Goal: Information Seeking & Learning: Learn about a topic

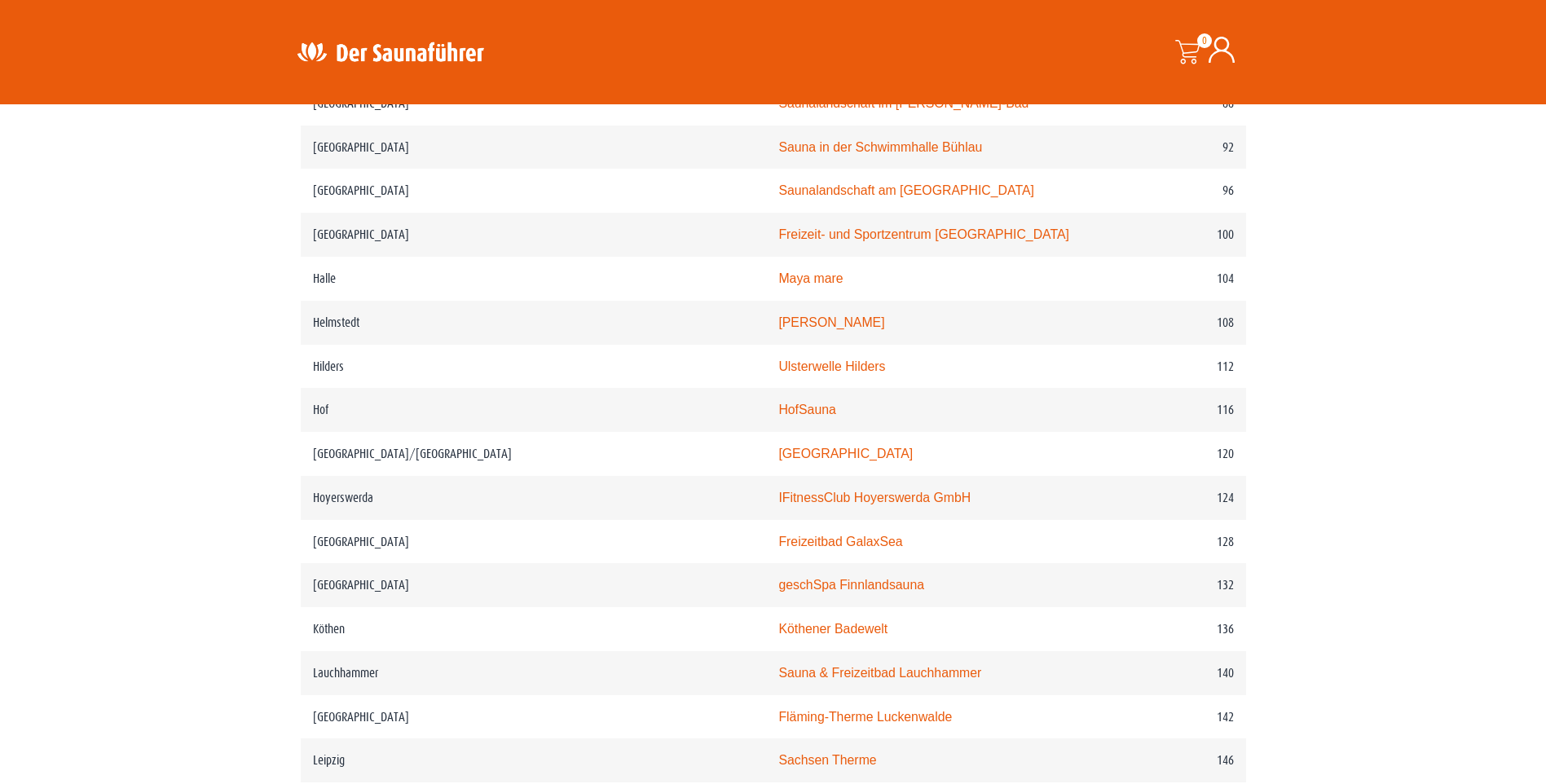
scroll to position [1711, 0]
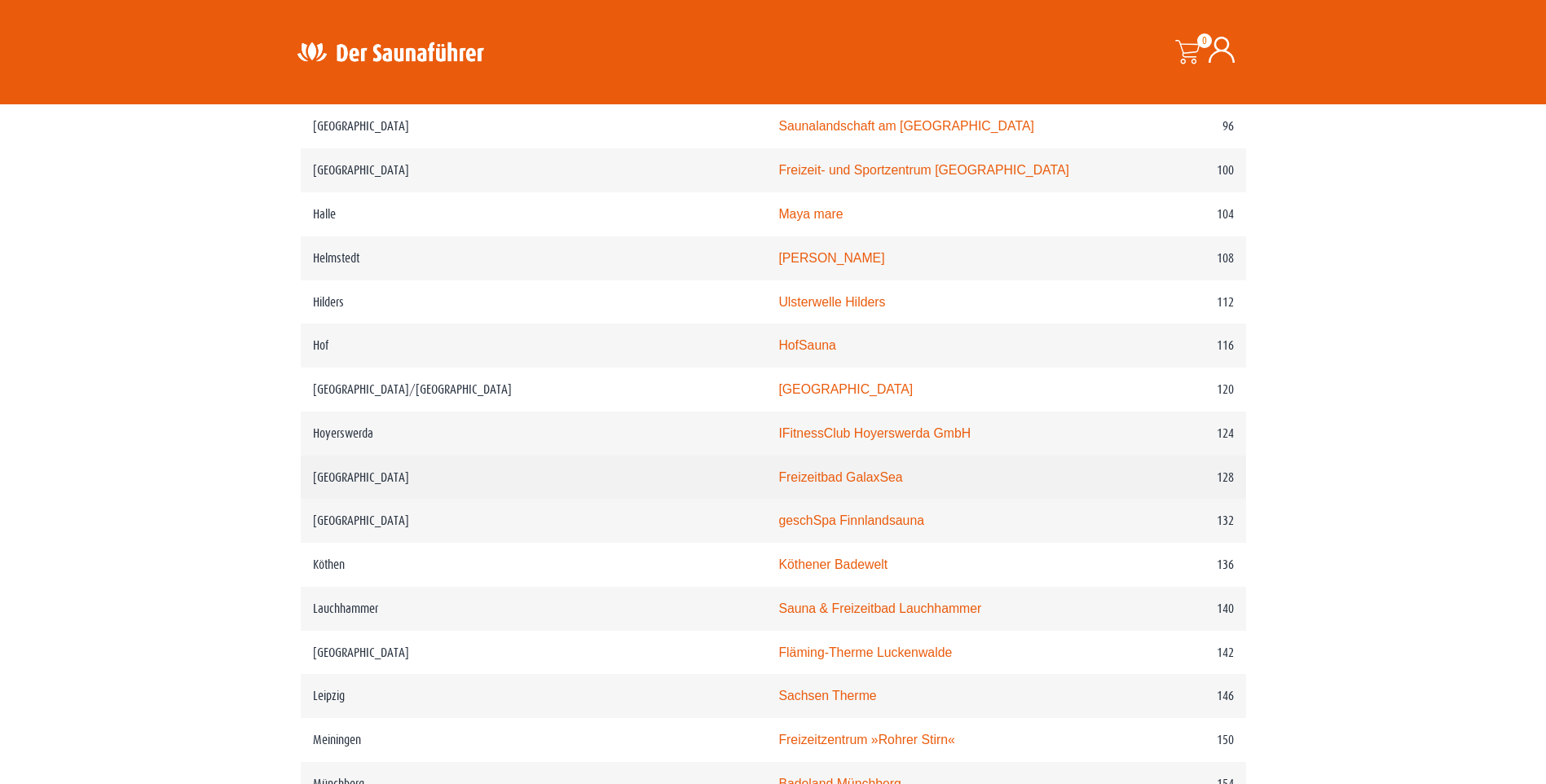
click at [782, 479] on link "Freizeitbad GalaxSea" at bounding box center [840, 477] width 124 height 14
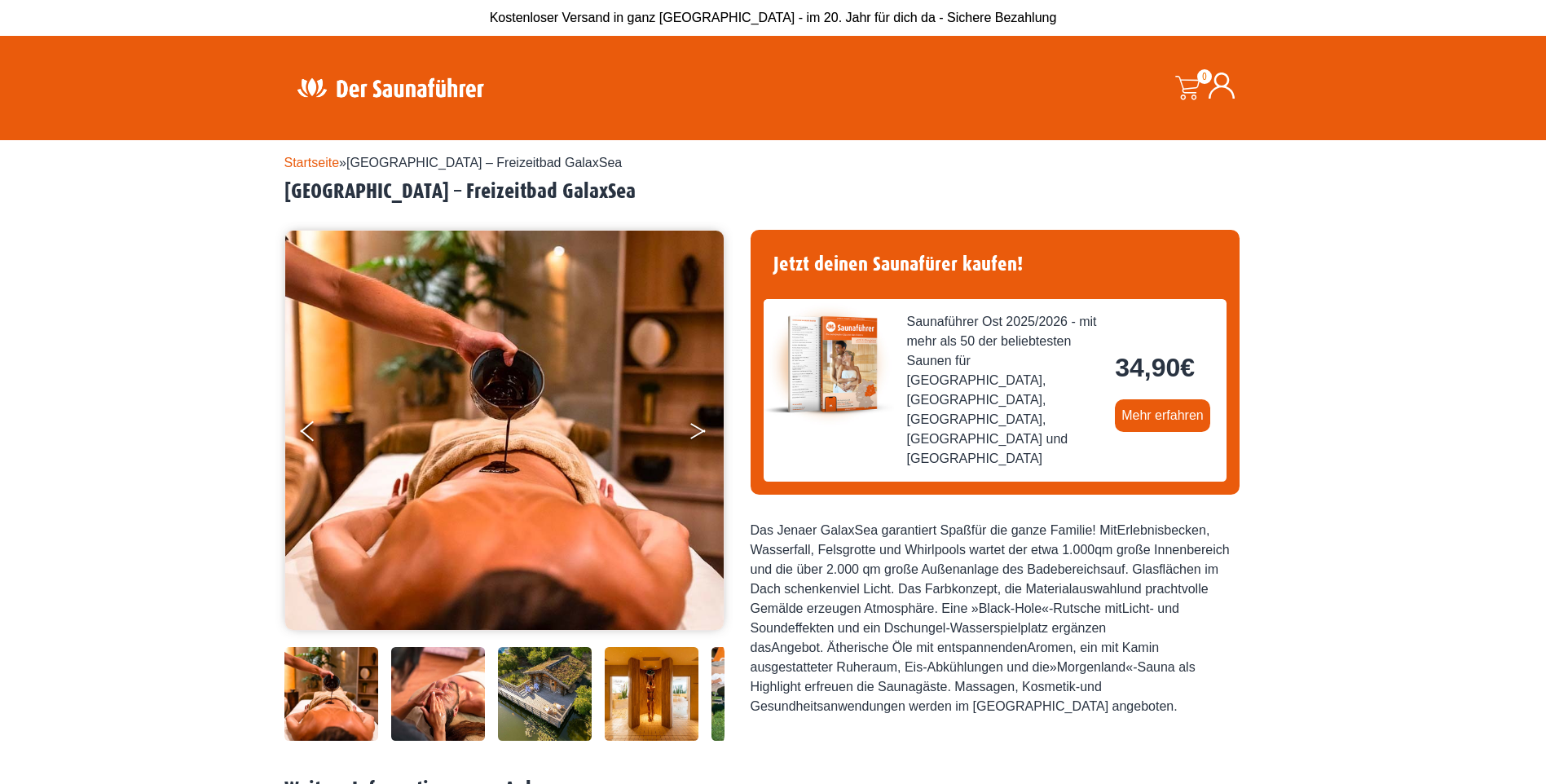
click at [698, 427] on icon "Next" at bounding box center [697, 427] width 15 height 10
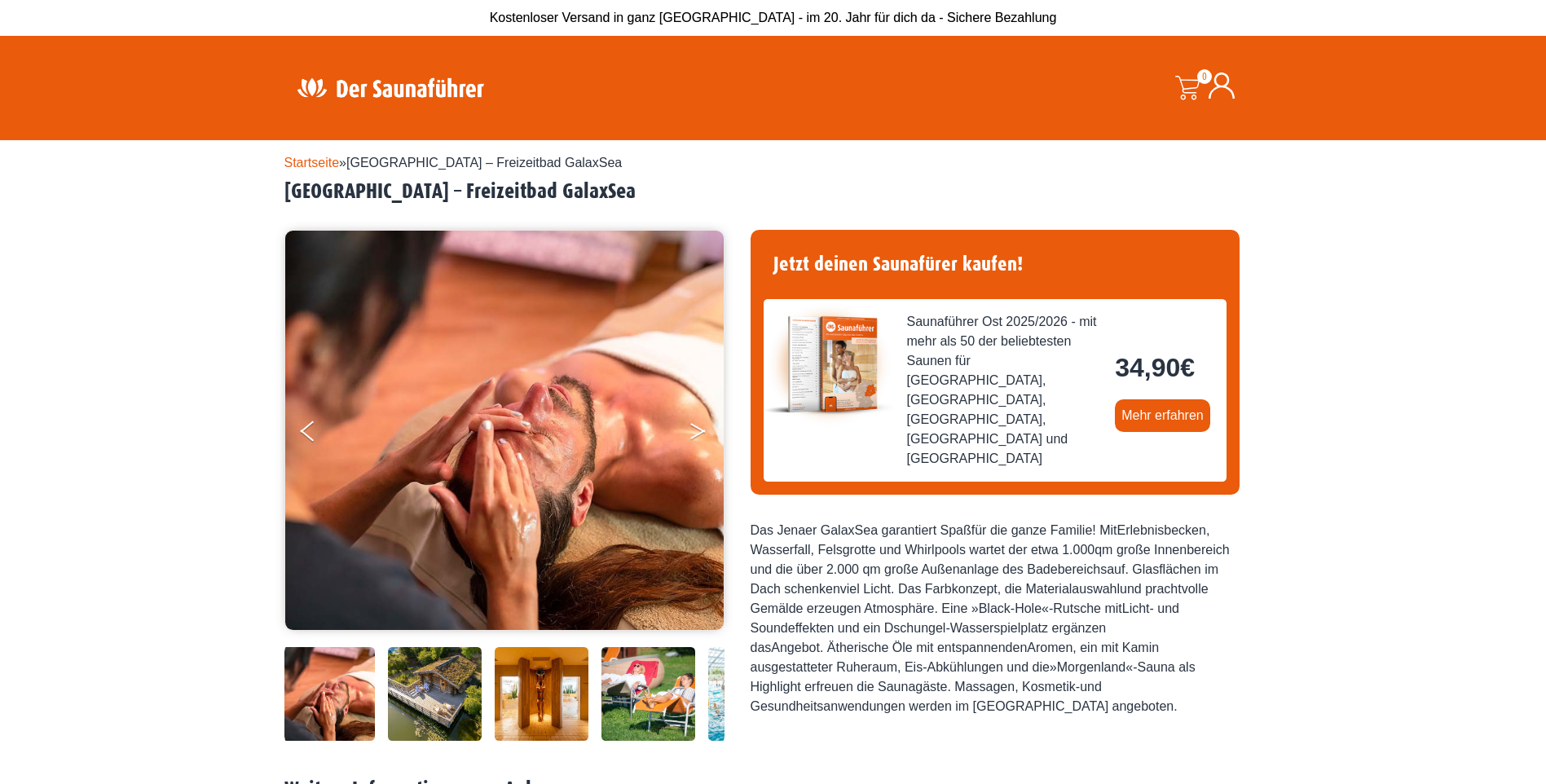
click at [698, 427] on icon "Next" at bounding box center [697, 427] width 15 height 10
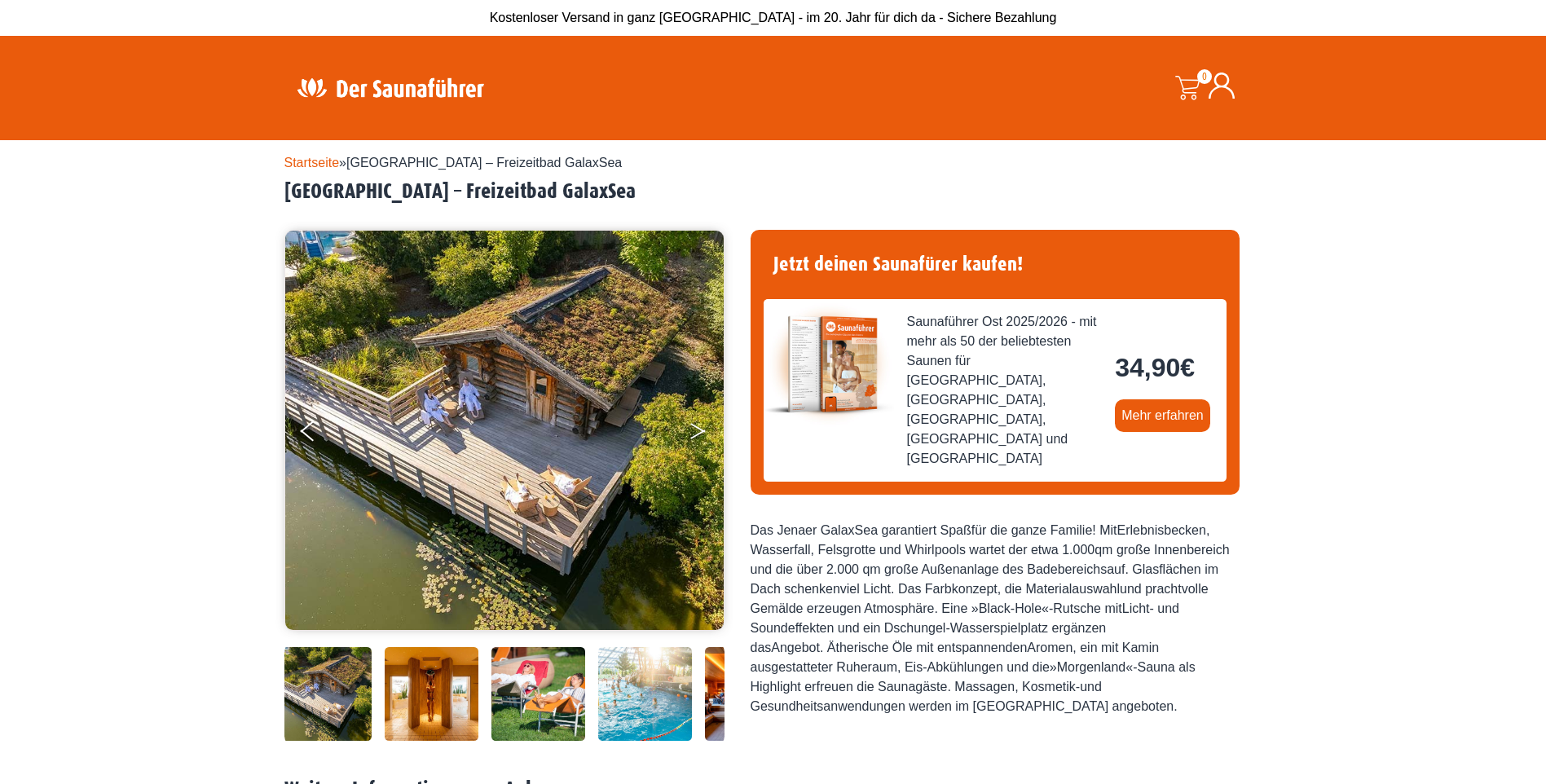
click at [698, 427] on icon "Next" at bounding box center [697, 427] width 15 height 10
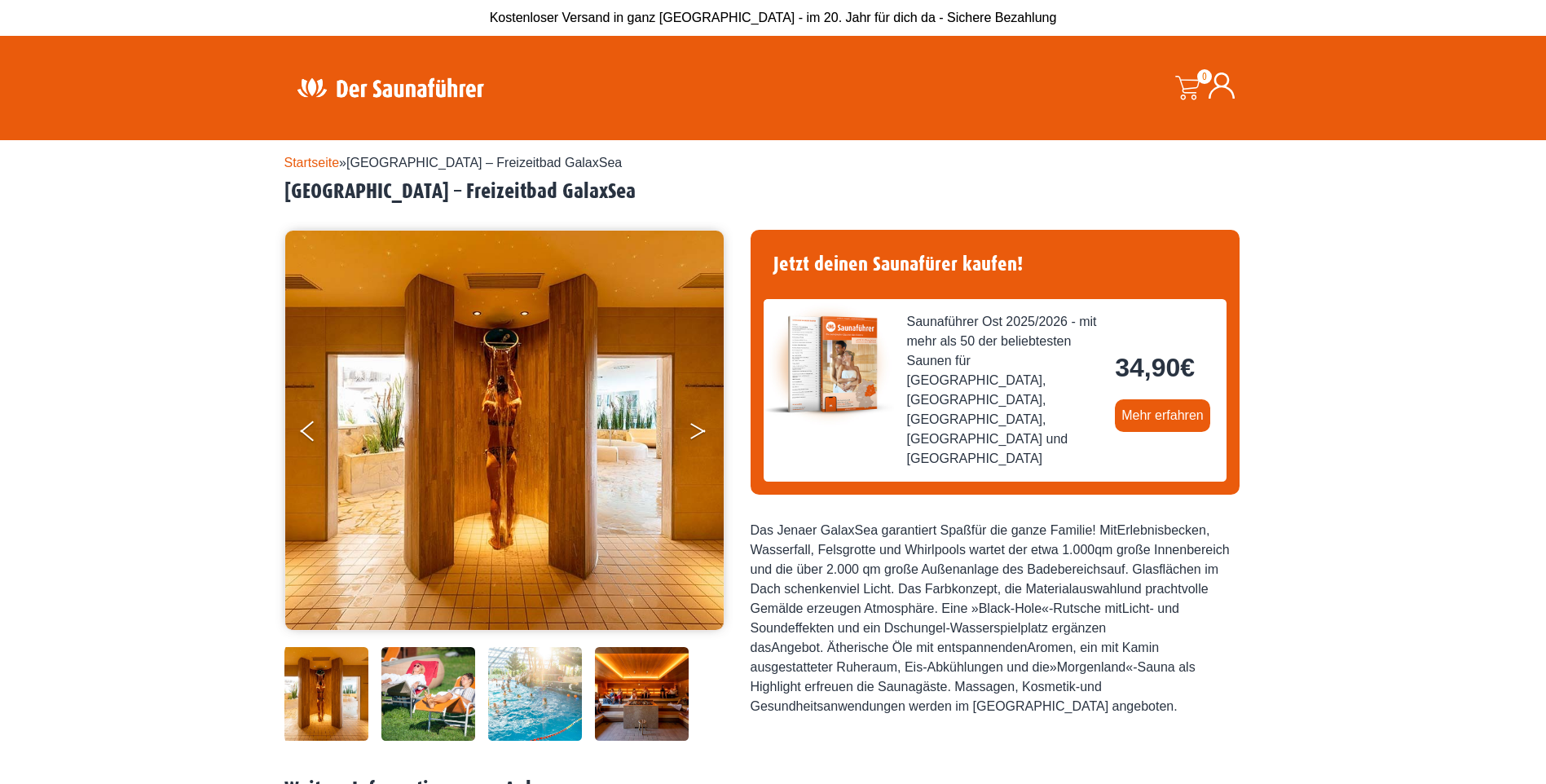
click at [698, 427] on icon "Next" at bounding box center [697, 427] width 15 height 10
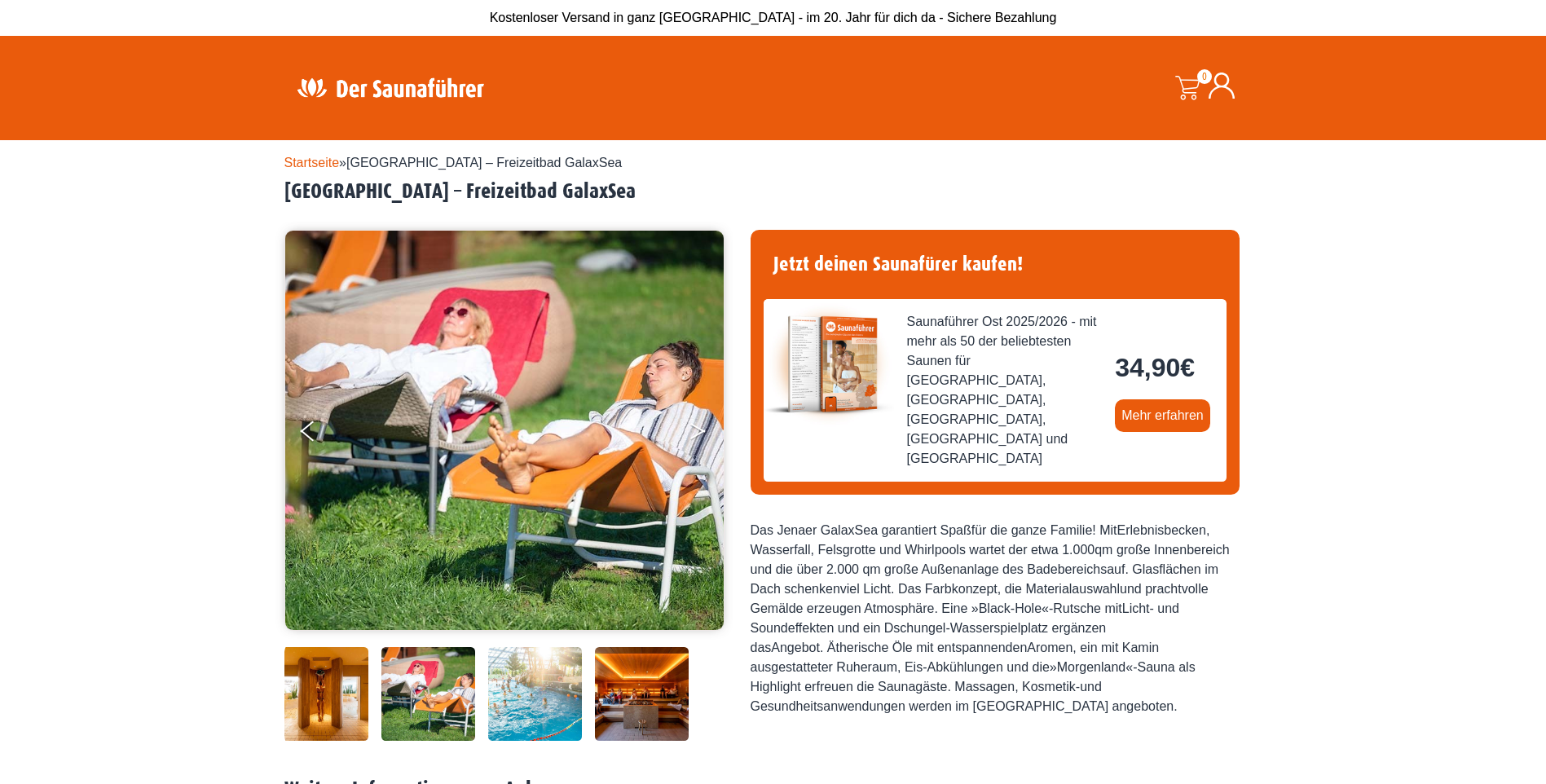
click at [698, 427] on icon "Next" at bounding box center [697, 427] width 15 height 10
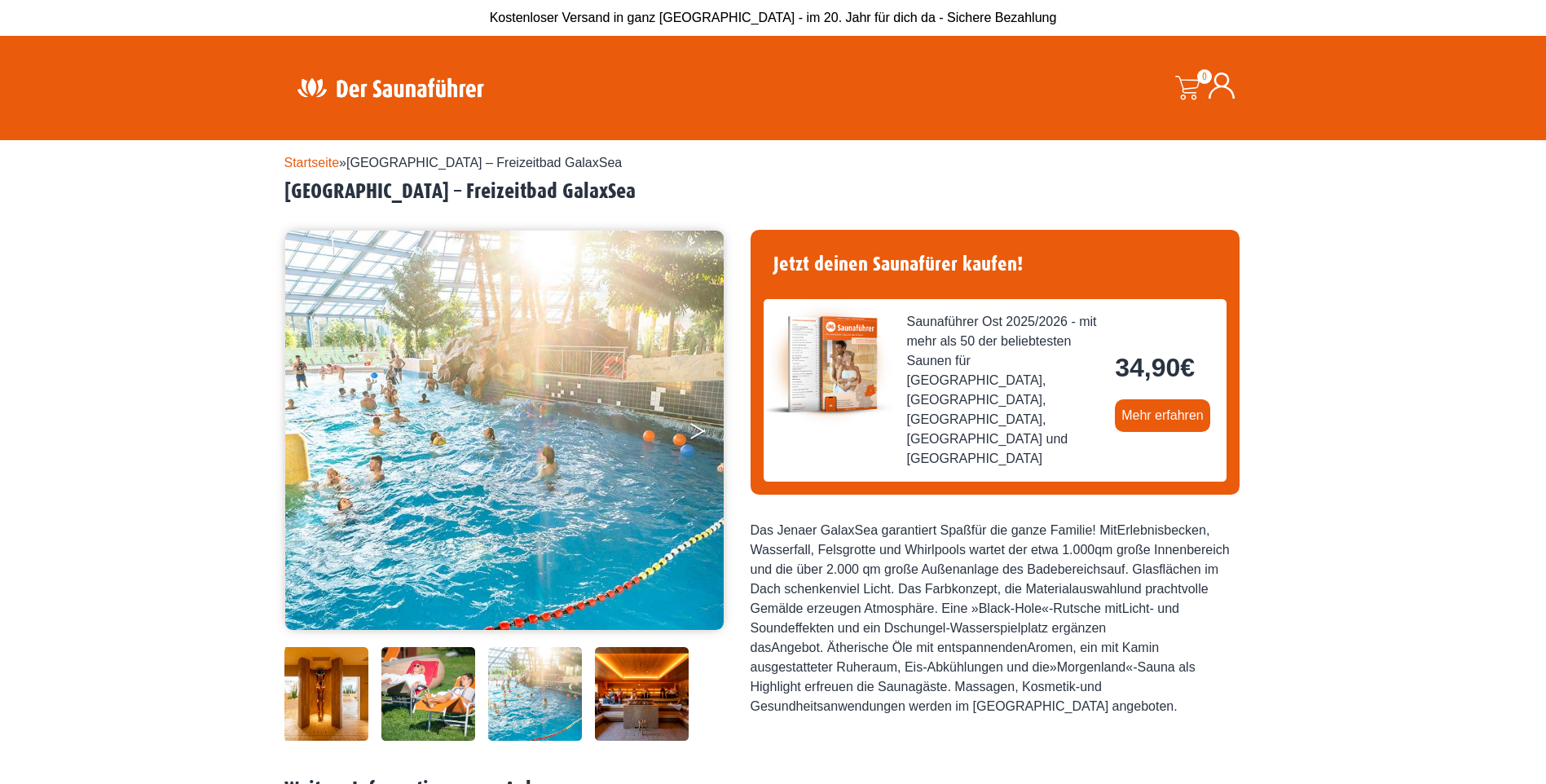
click at [698, 427] on icon "Next" at bounding box center [697, 427] width 15 height 10
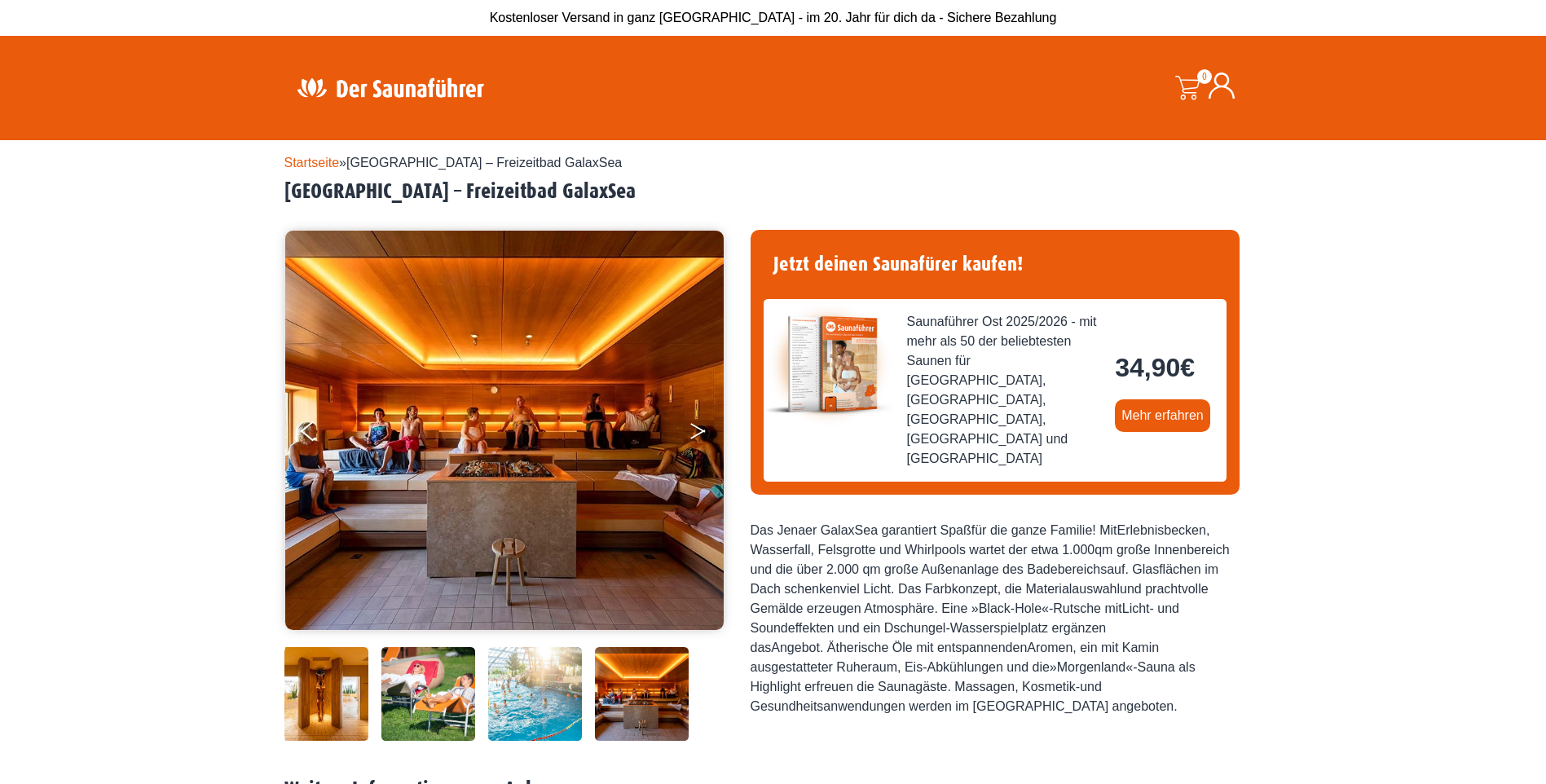
click at [698, 427] on icon "Next" at bounding box center [697, 427] width 15 height 10
click at [695, 432] on button "Next" at bounding box center [709, 435] width 41 height 41
